Goal: Entertainment & Leisure: Consume media (video, audio)

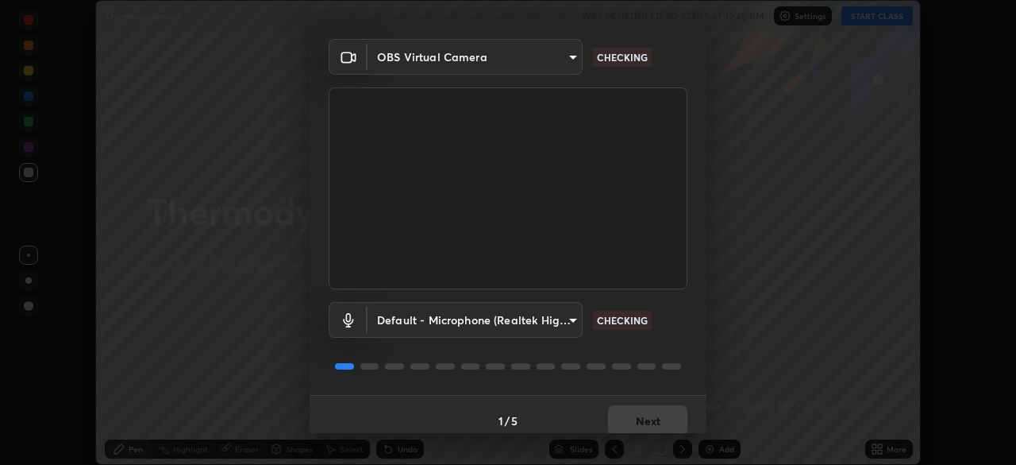
scroll to position [56, 0]
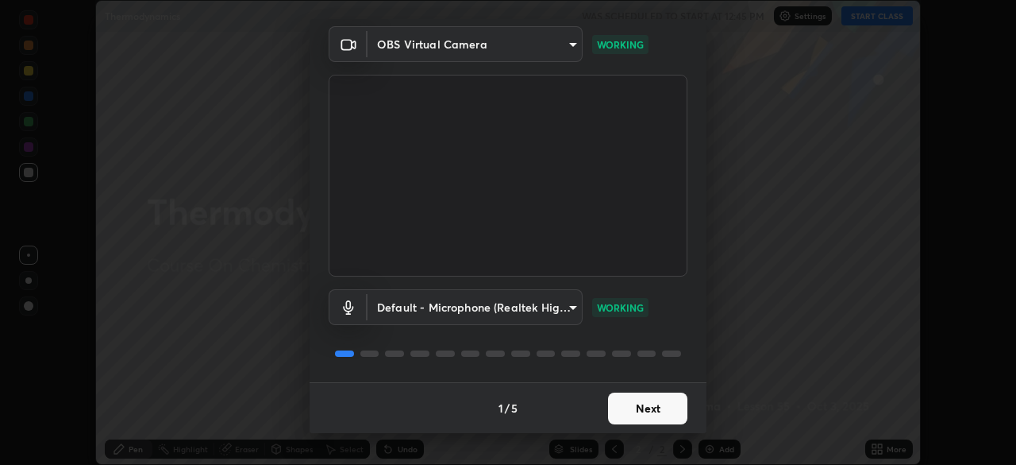
click at [665, 410] on button "Next" at bounding box center [647, 408] width 79 height 32
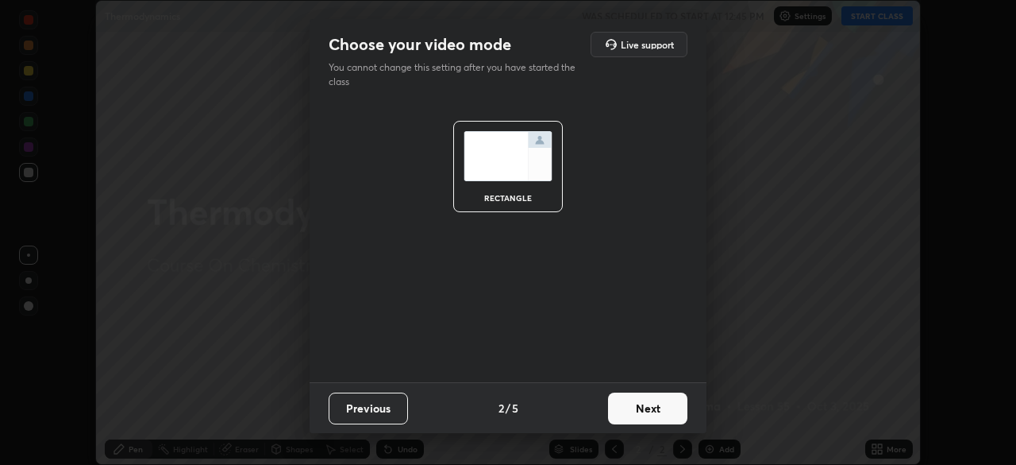
scroll to position [0, 0]
click at [670, 413] on button "Next" at bounding box center [647, 408] width 79 height 32
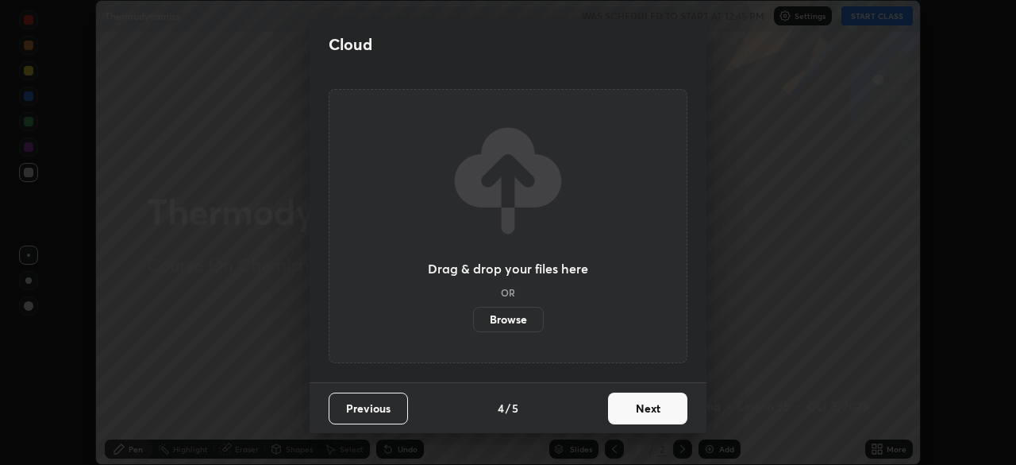
click at [681, 411] on button "Next" at bounding box center [647, 408] width 79 height 32
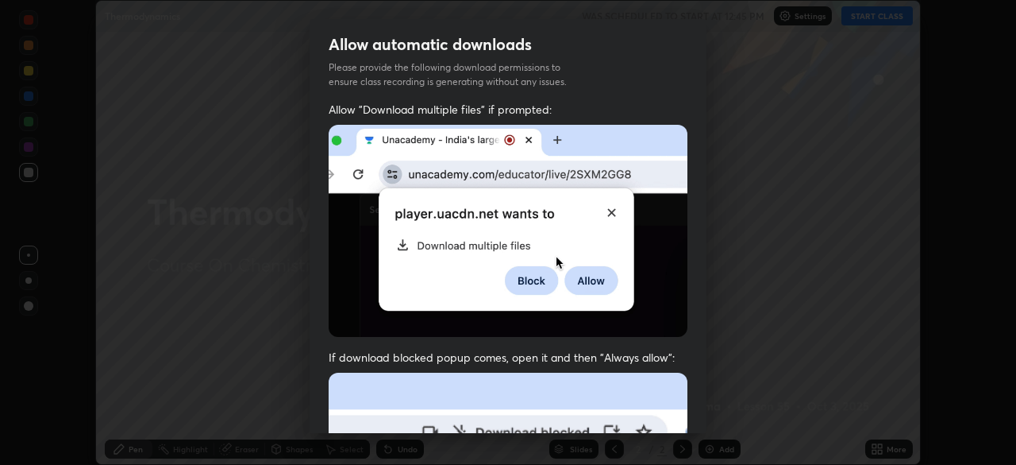
click at [688, 418] on div "Allow "Download multiple files" if prompted: If download blocked popup comes, o…" at bounding box center [508, 436] width 397 height 669
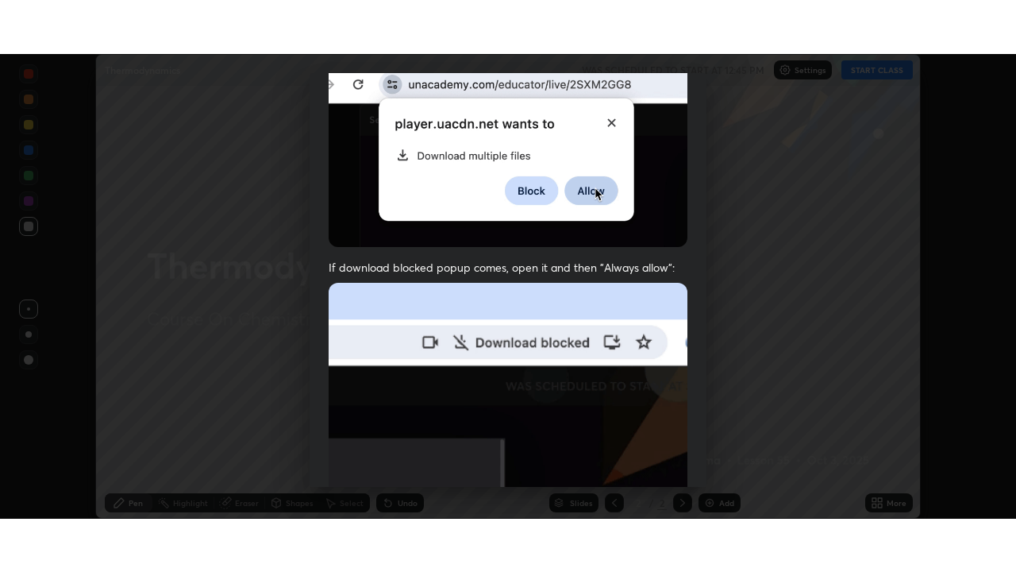
scroll to position [380, 0]
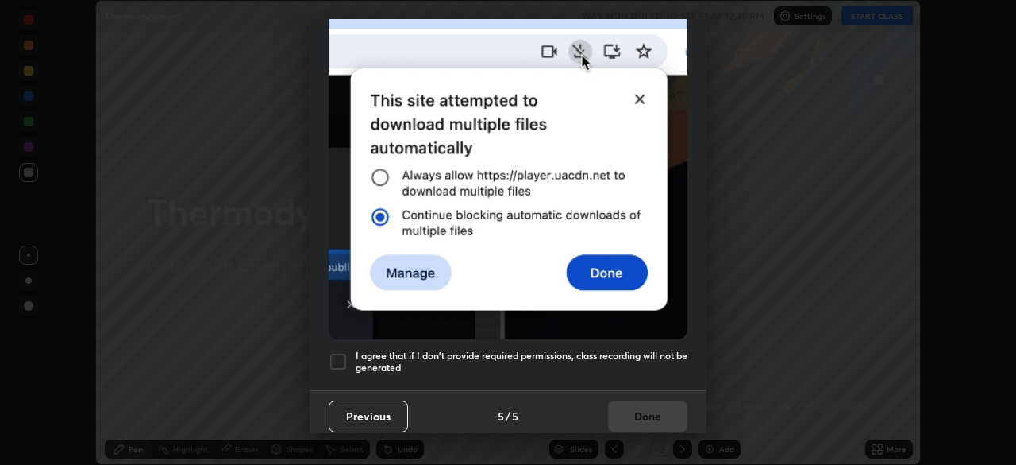
click at [660, 349] on h5 "I agree that if I don't provide required permissions, class recording will not …" at bounding box center [522, 361] width 332 height 25
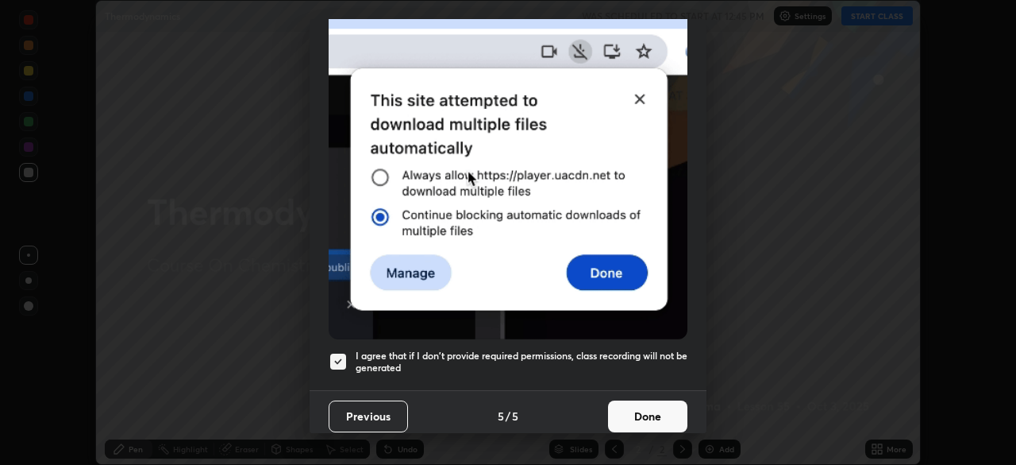
click at [657, 403] on button "Done" at bounding box center [647, 416] width 79 height 32
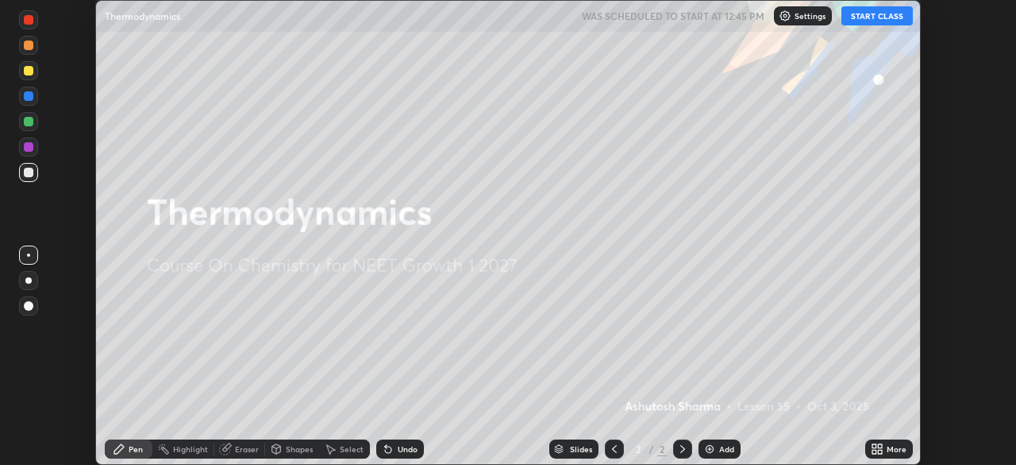
click at [888, 450] on div "More" at bounding box center [897, 449] width 20 height 8
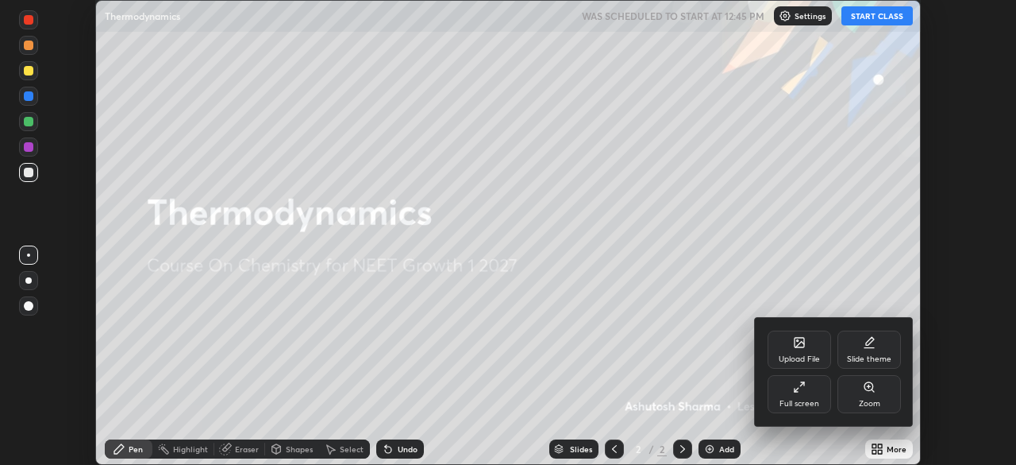
click at [789, 388] on div "Full screen" at bounding box center [800, 394] width 64 height 38
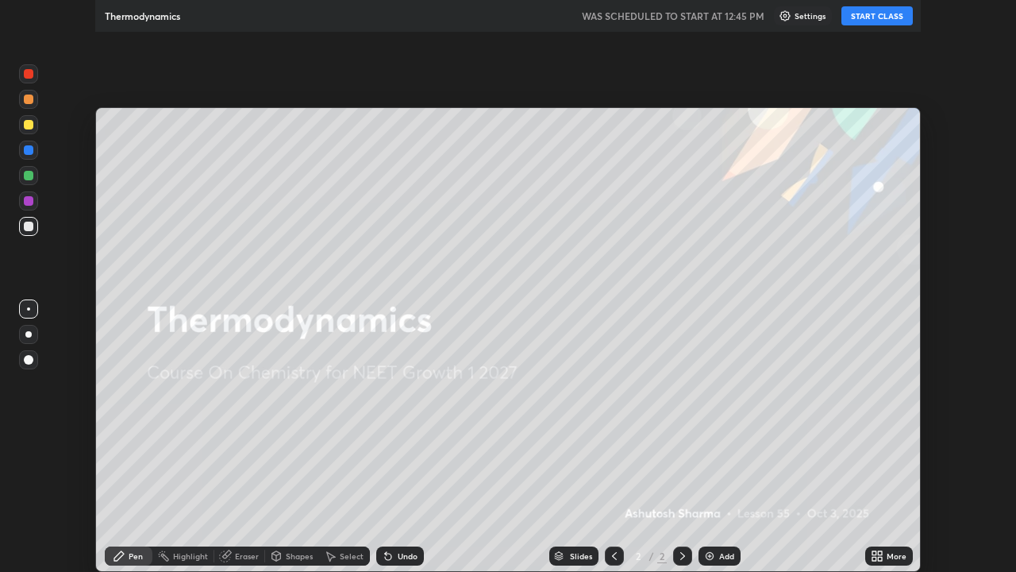
scroll to position [572, 1016]
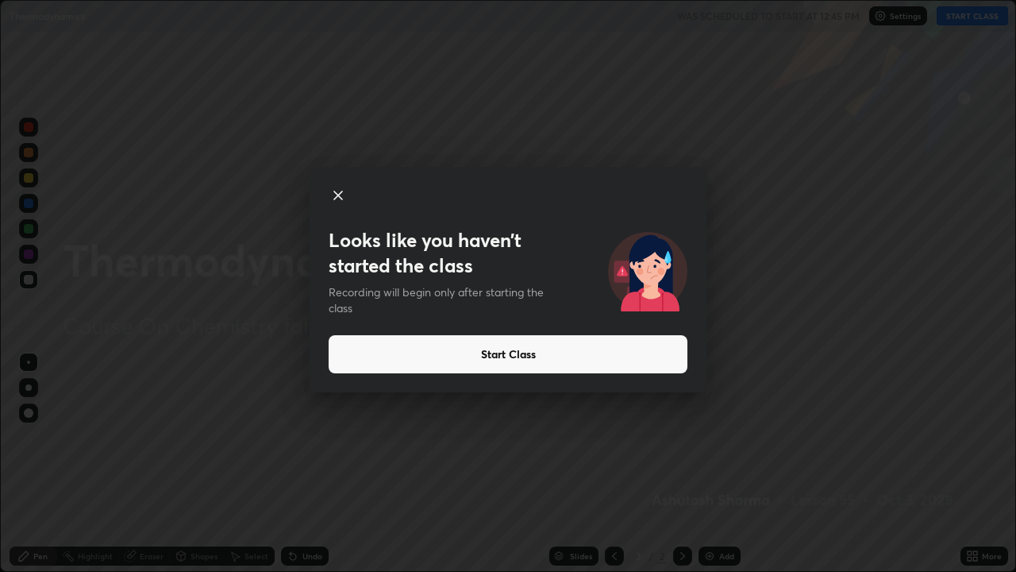
click at [435, 364] on button "Start Class" at bounding box center [508, 354] width 359 height 38
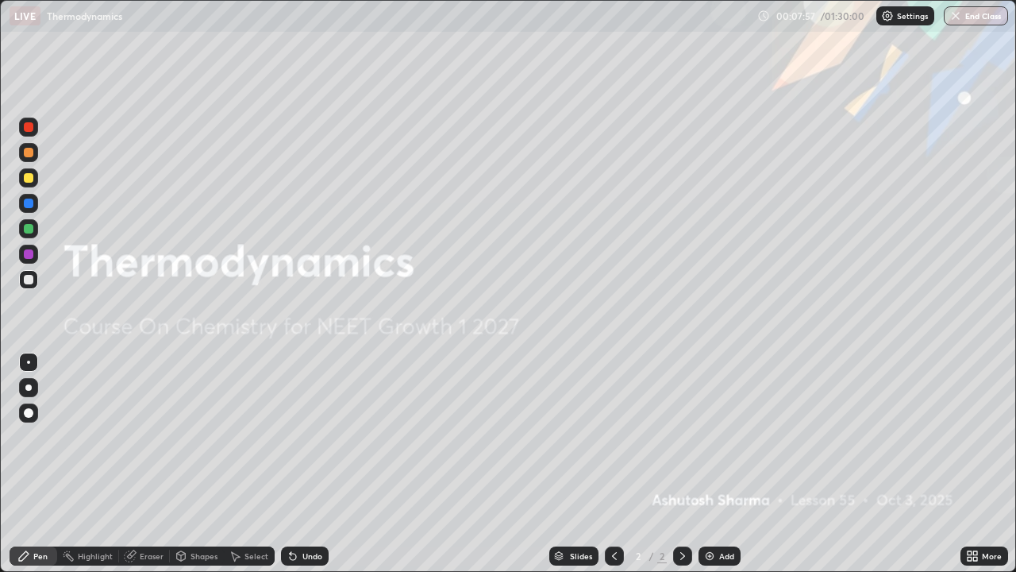
click at [710, 464] on img at bounding box center [710, 556] width 13 height 13
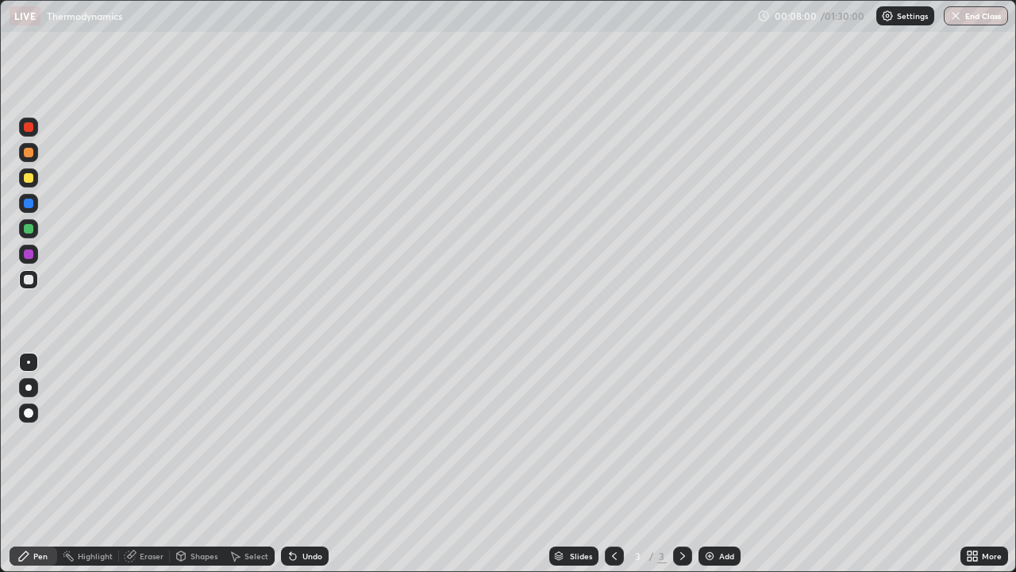
click at [33, 232] on div at bounding box center [28, 228] width 19 height 19
click at [29, 388] on div at bounding box center [28, 387] width 6 height 6
